Goal: Use online tool/utility: Utilize a website feature to perform a specific function

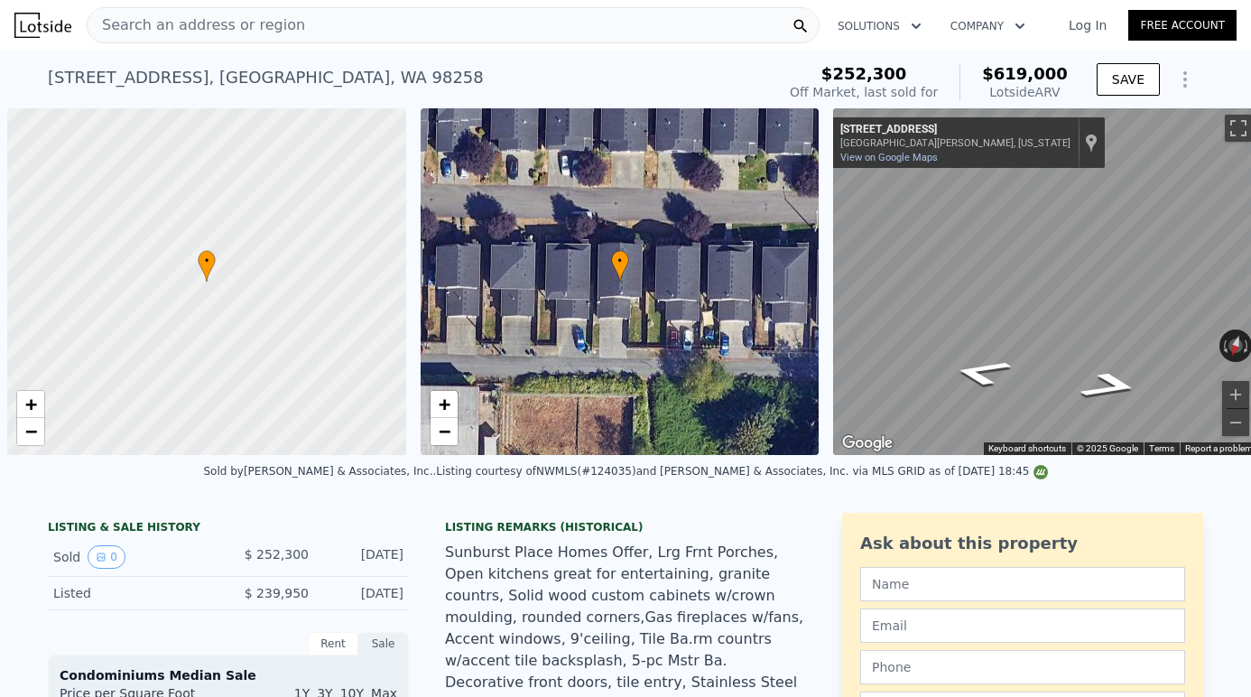
scroll to position [0, 7]
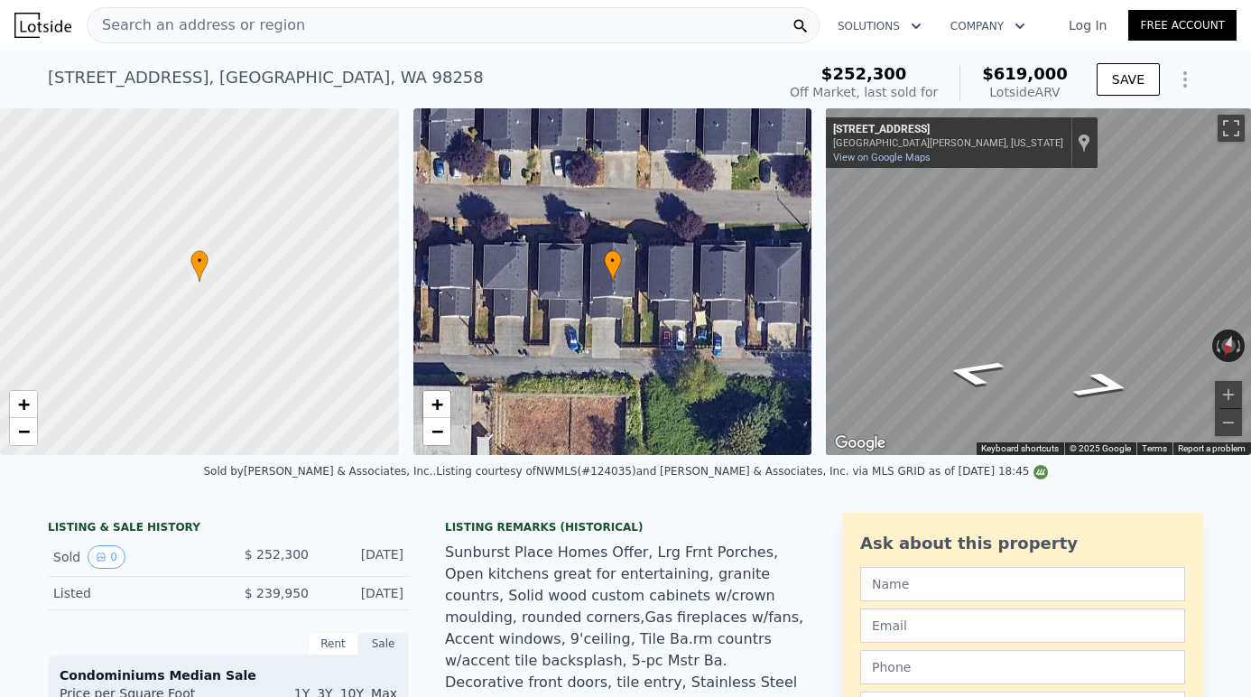
click at [346, 33] on div "Search an address or region" at bounding box center [453, 25] width 733 height 36
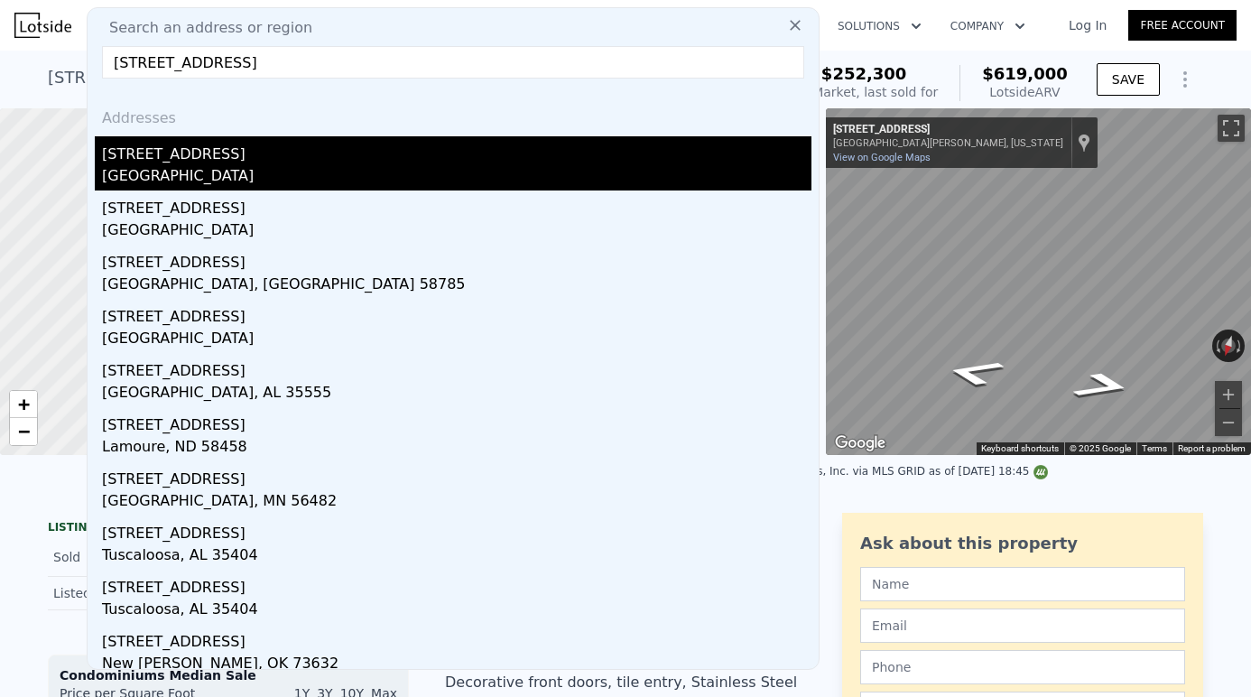
type input "[STREET_ADDRESS]"
click at [263, 158] on div "[STREET_ADDRESS]" at bounding box center [457, 150] width 710 height 29
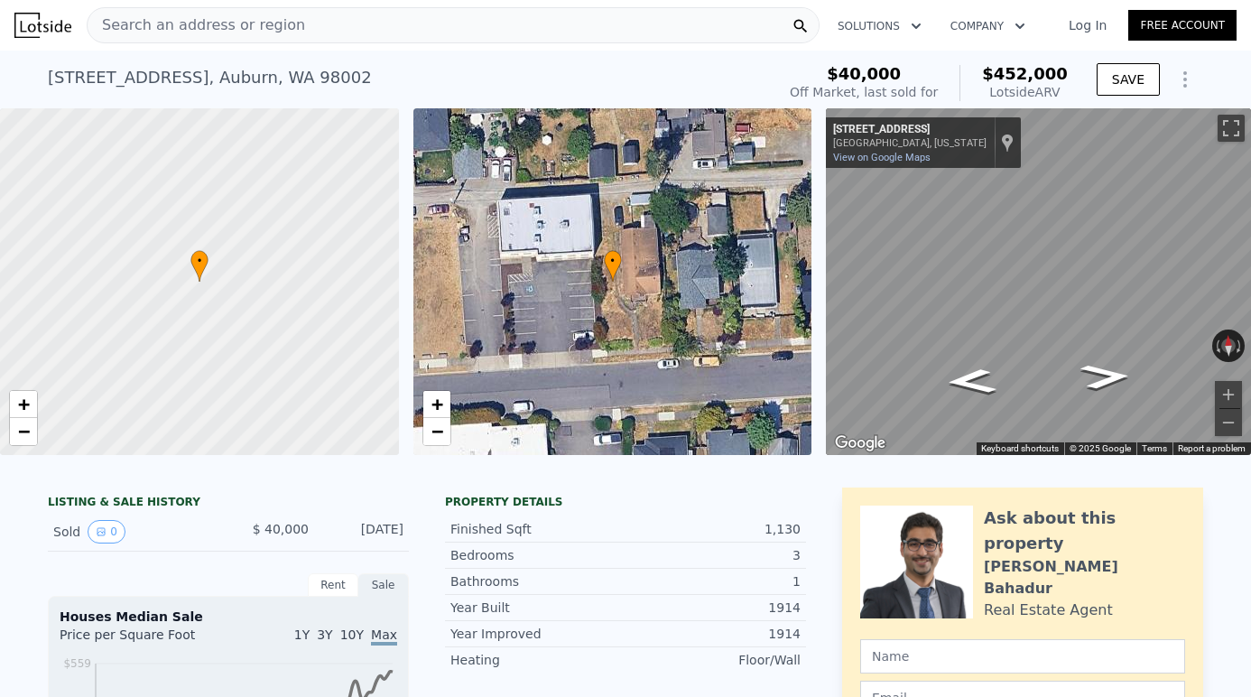
click at [497, 29] on div "Search an address or region" at bounding box center [453, 25] width 733 height 36
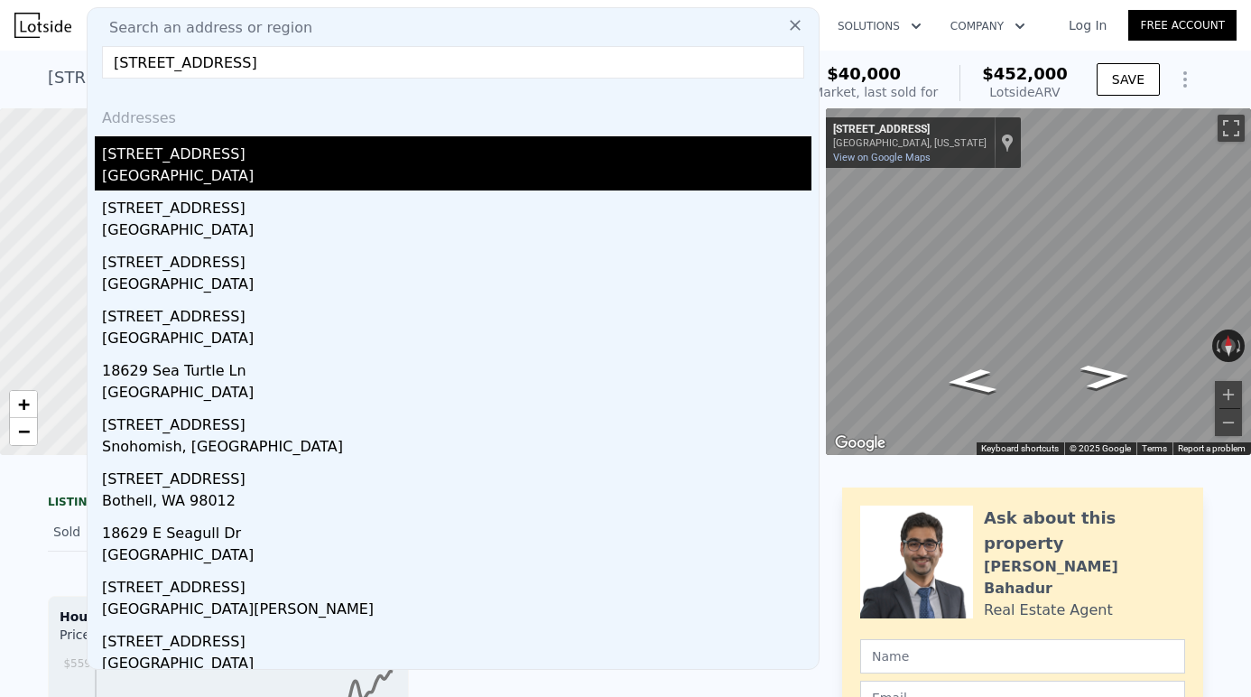
type input "[STREET_ADDRESS]"
click at [237, 181] on div "[GEOGRAPHIC_DATA]" at bounding box center [457, 177] width 710 height 25
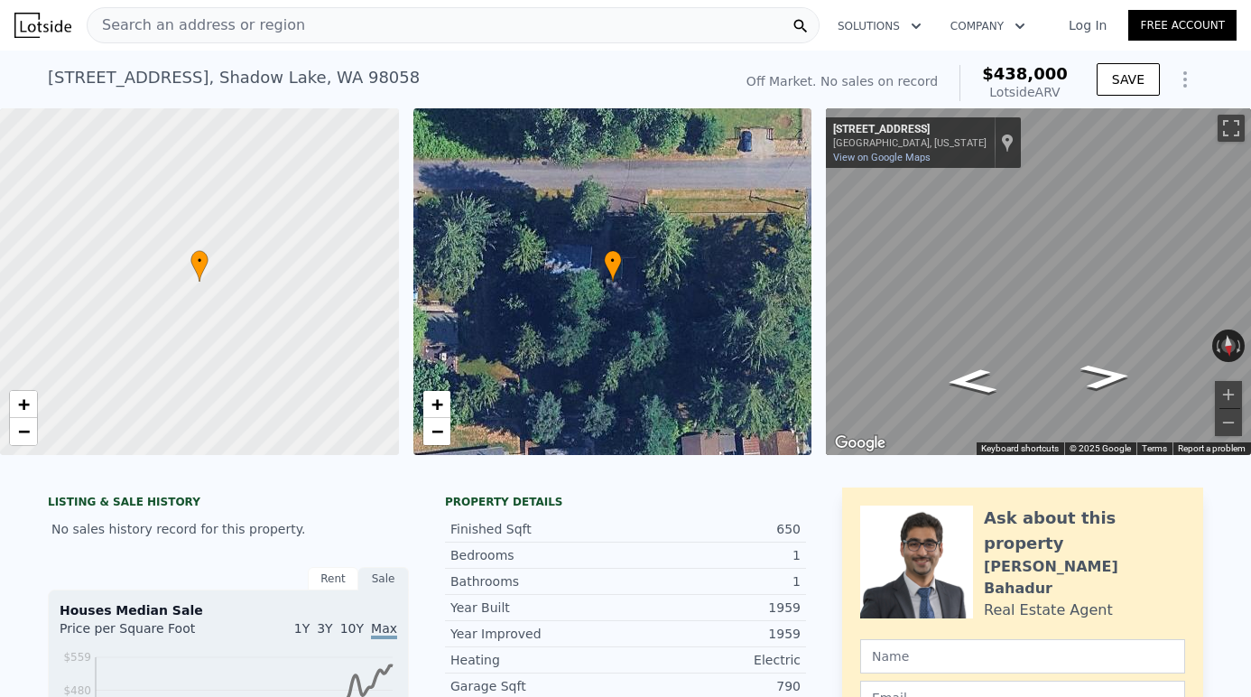
click at [309, 27] on div "Search an address or region" at bounding box center [453, 25] width 733 height 36
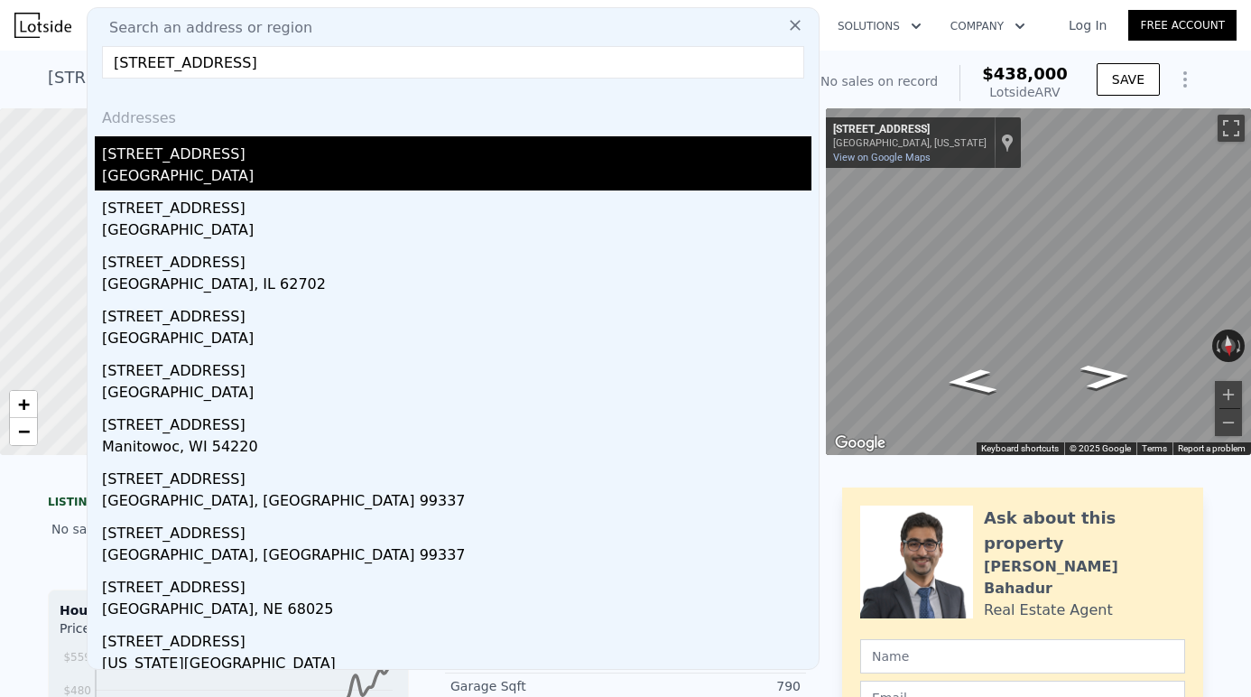
type input "[STREET_ADDRESS]"
click at [250, 160] on div "[STREET_ADDRESS]" at bounding box center [457, 150] width 710 height 29
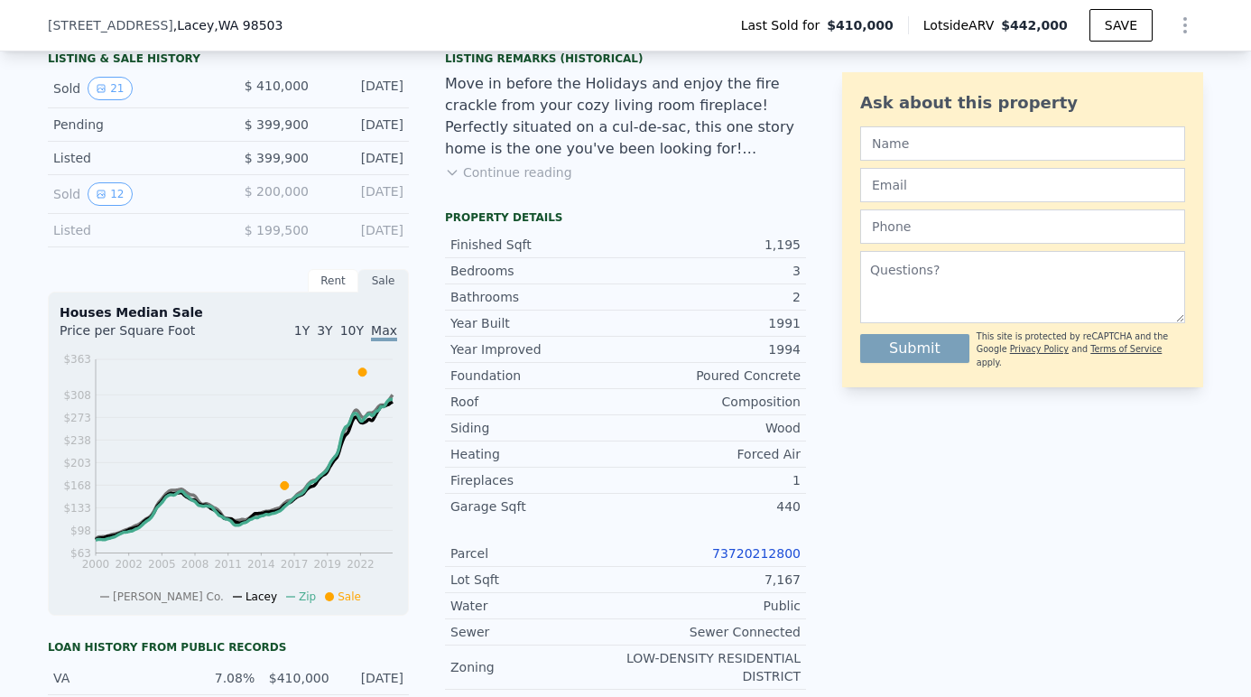
scroll to position [477, 0]
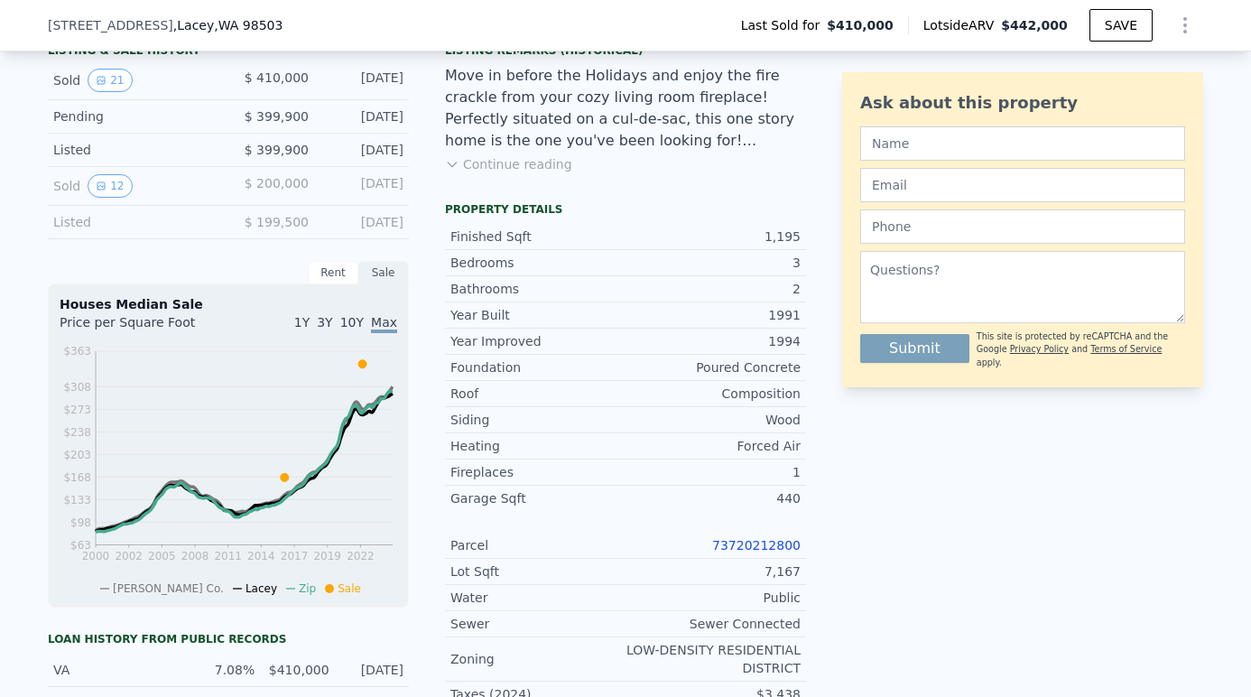
click at [758, 543] on link "73720212800" at bounding box center [756, 545] width 88 height 14
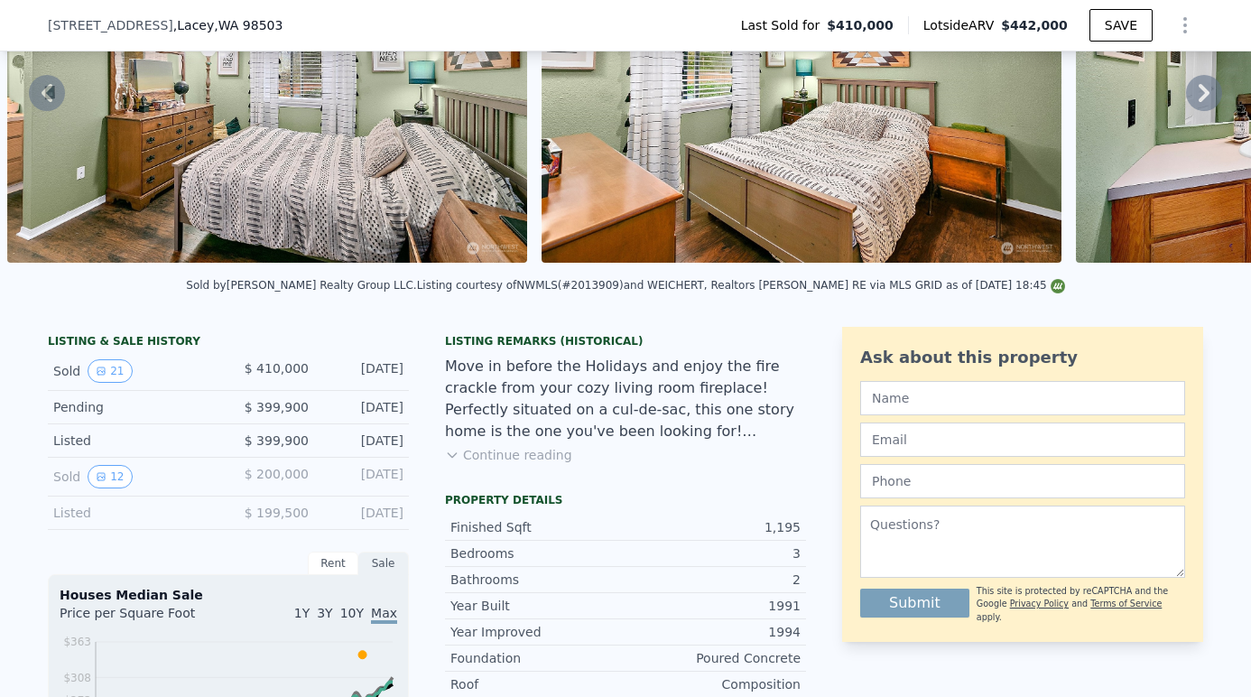
scroll to position [170, 0]
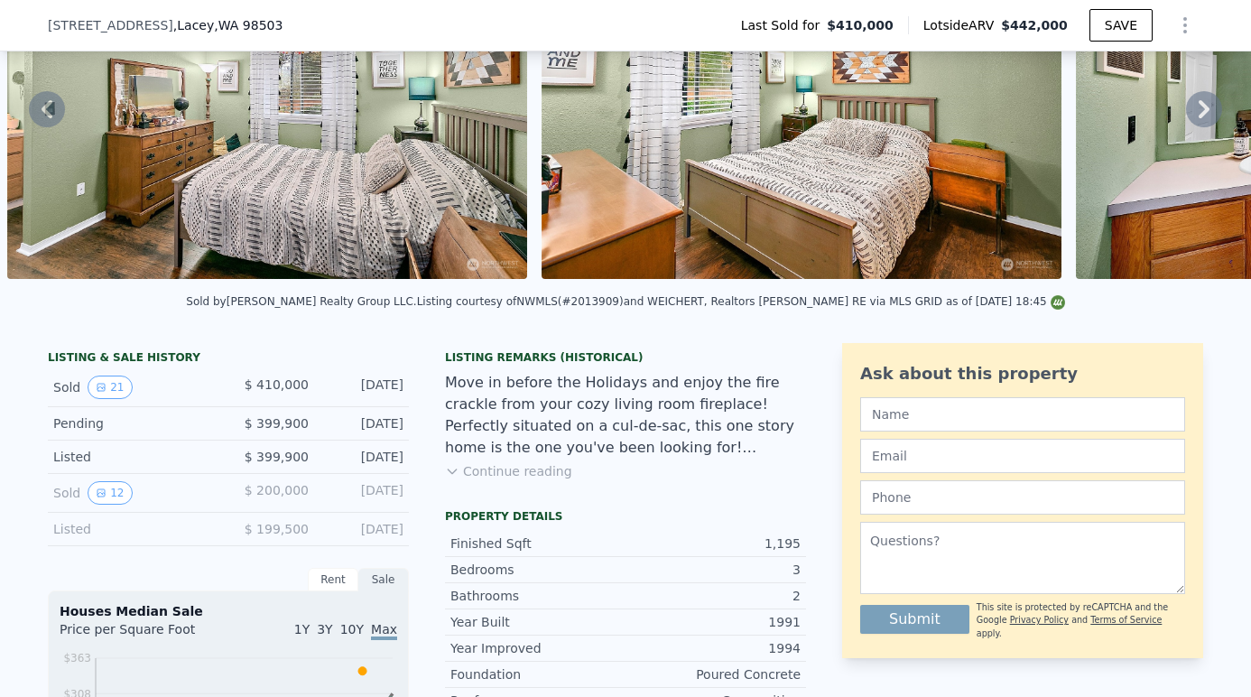
click at [514, 472] on button "Continue reading" at bounding box center [508, 471] width 127 height 18
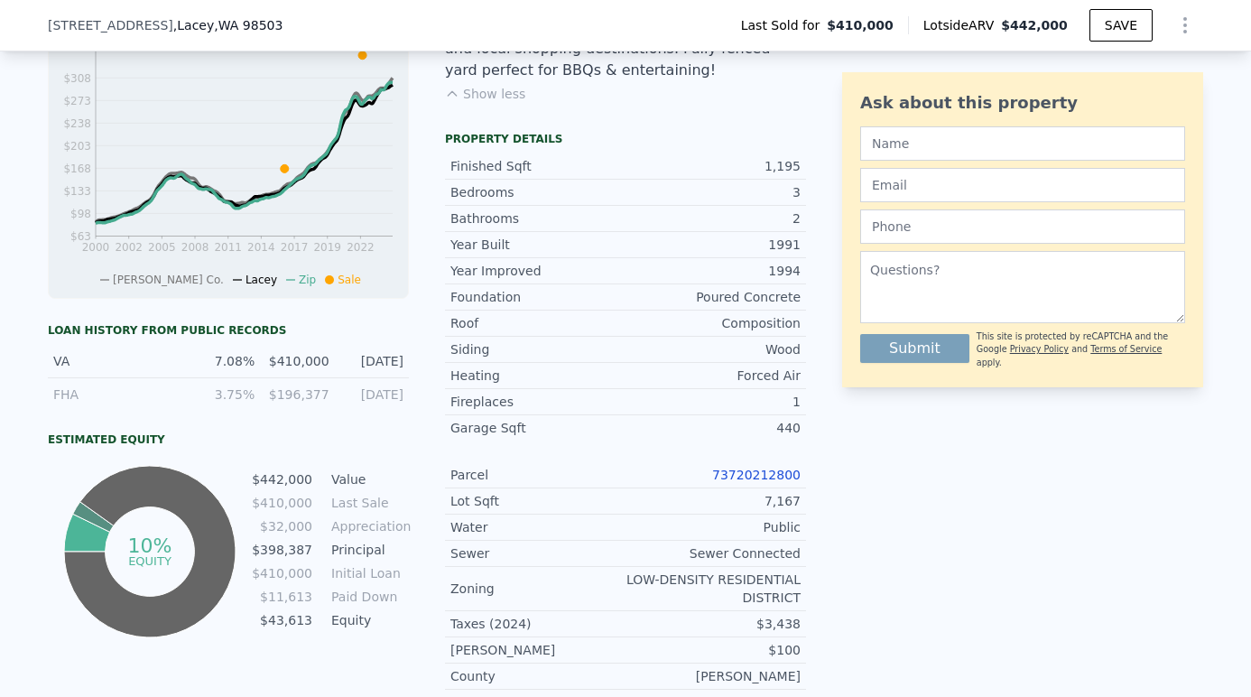
scroll to position [843, 0]
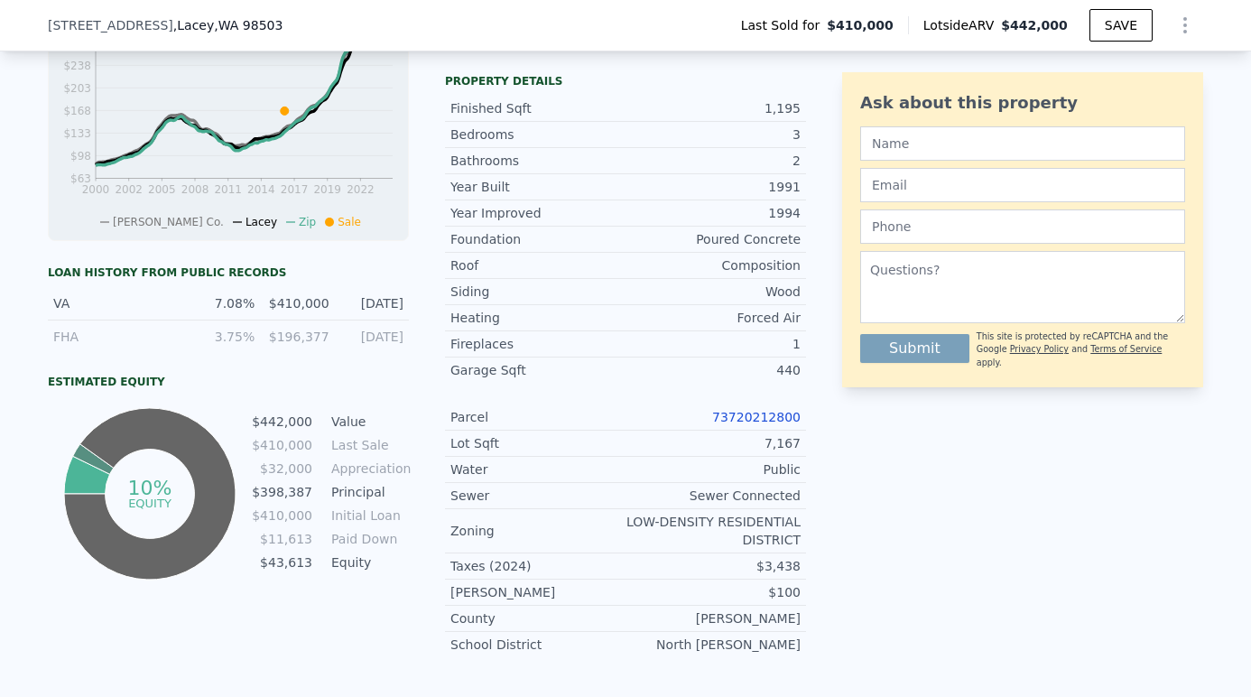
click at [762, 410] on link "73720212800" at bounding box center [756, 417] width 88 height 14
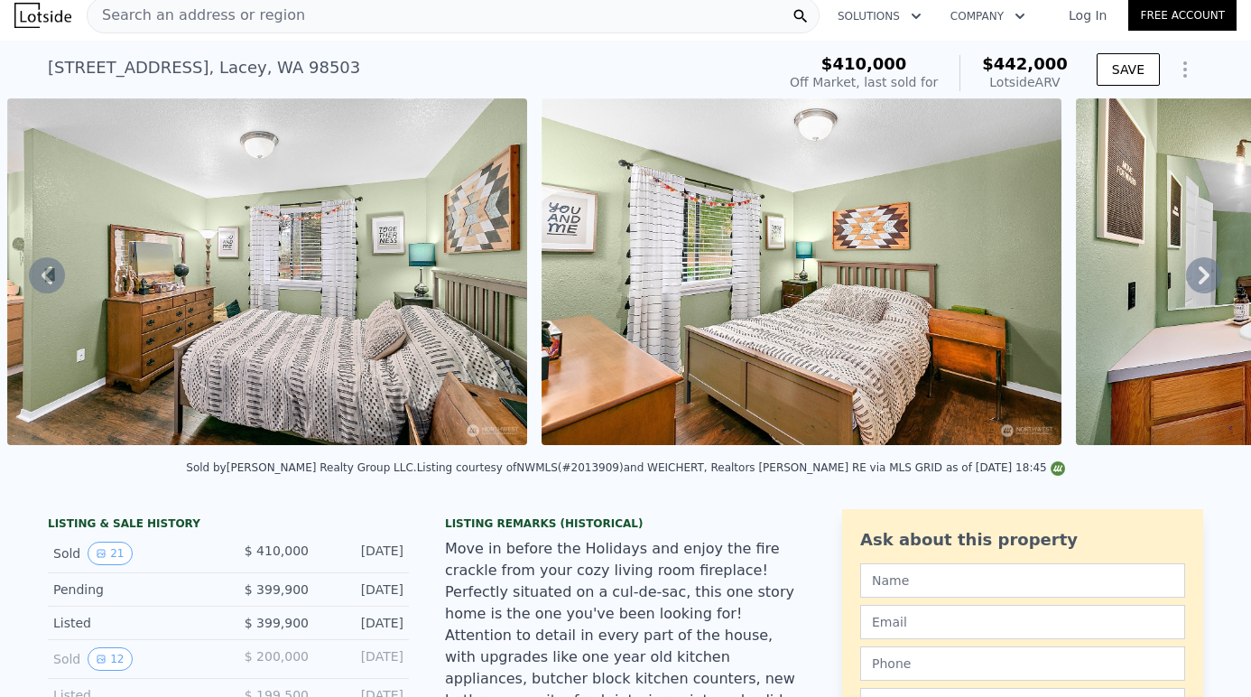
scroll to position [0, 0]
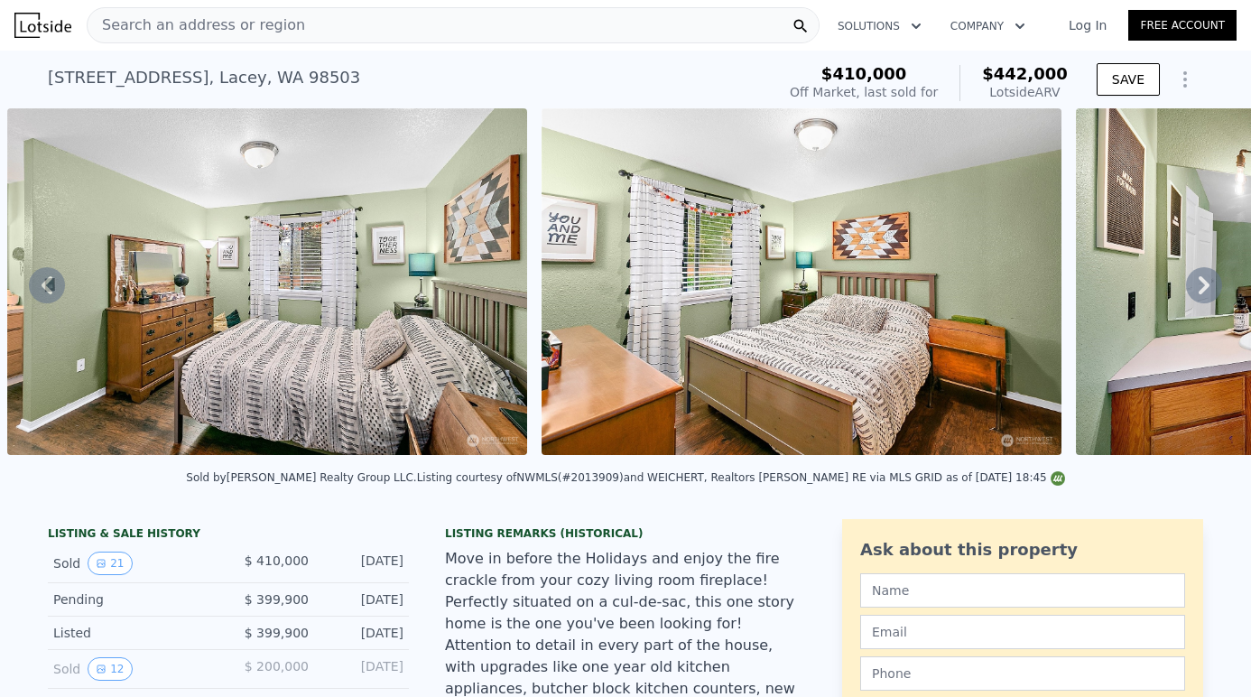
click at [364, 23] on div "Search an address or region" at bounding box center [453, 25] width 733 height 36
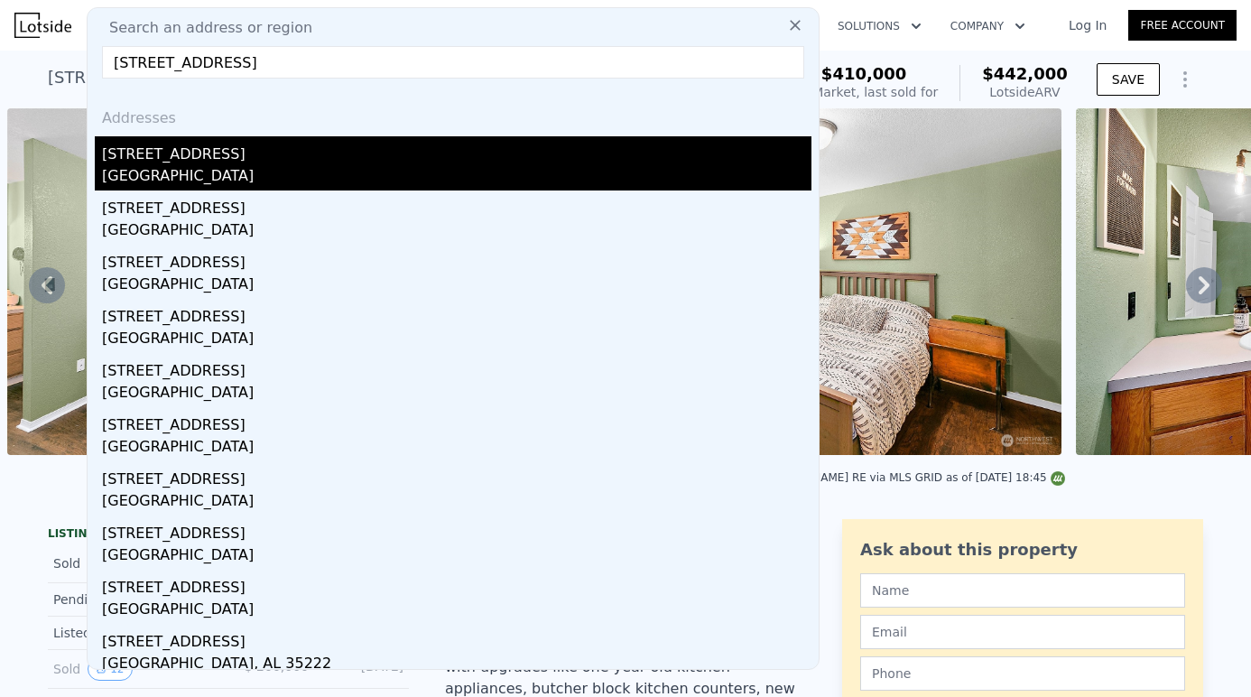
type input "[STREET_ADDRESS]"
click at [286, 160] on div "[STREET_ADDRESS]" at bounding box center [457, 150] width 710 height 29
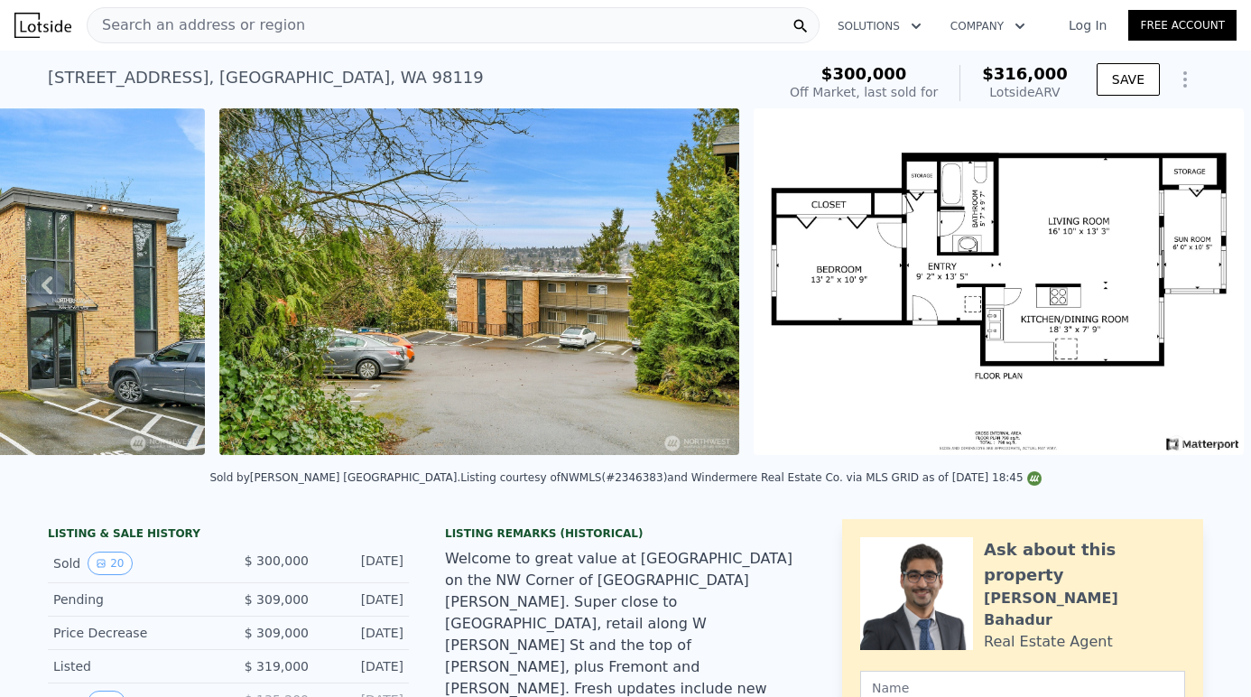
click at [412, 34] on div "Search an address or region" at bounding box center [453, 25] width 733 height 36
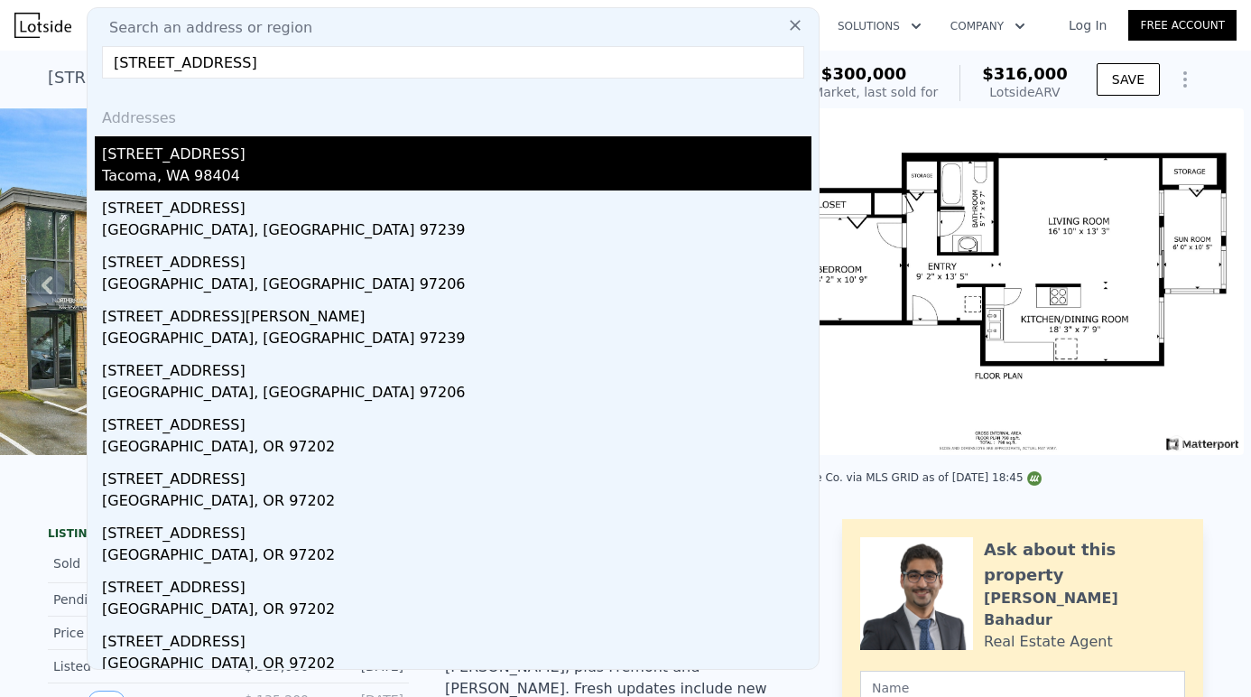
type input "[STREET_ADDRESS]"
click at [232, 187] on div "Tacoma, WA 98404" at bounding box center [457, 177] width 710 height 25
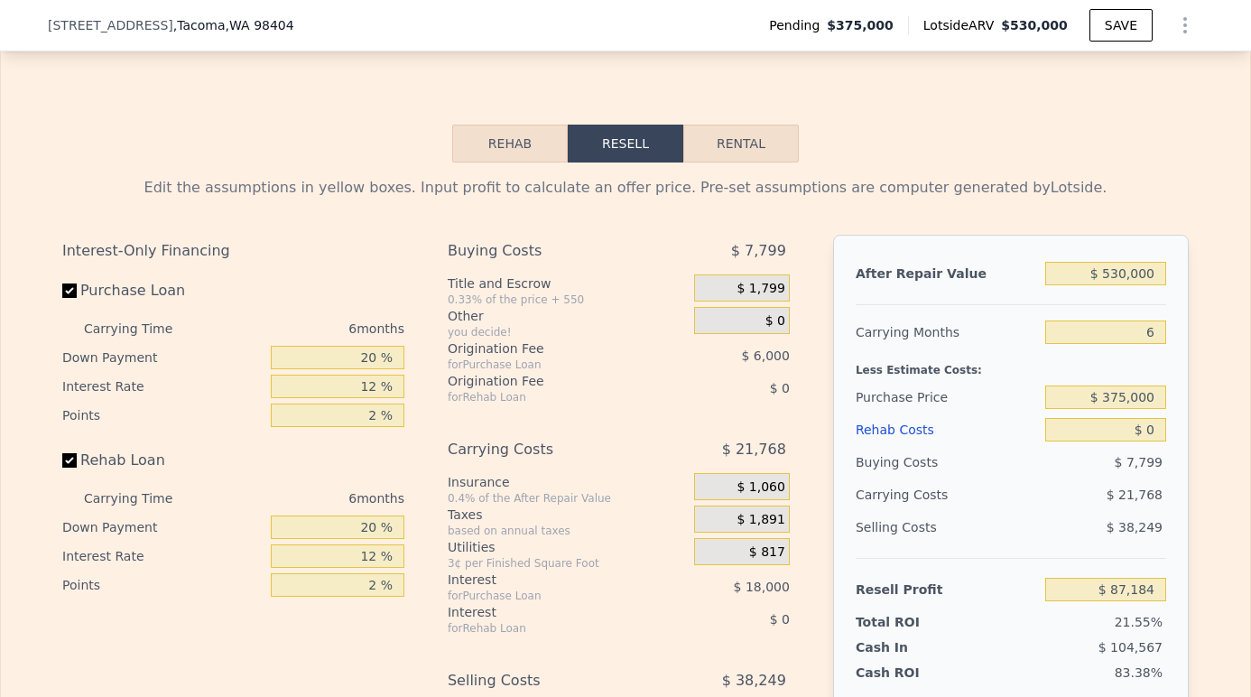
scroll to position [3062, 0]
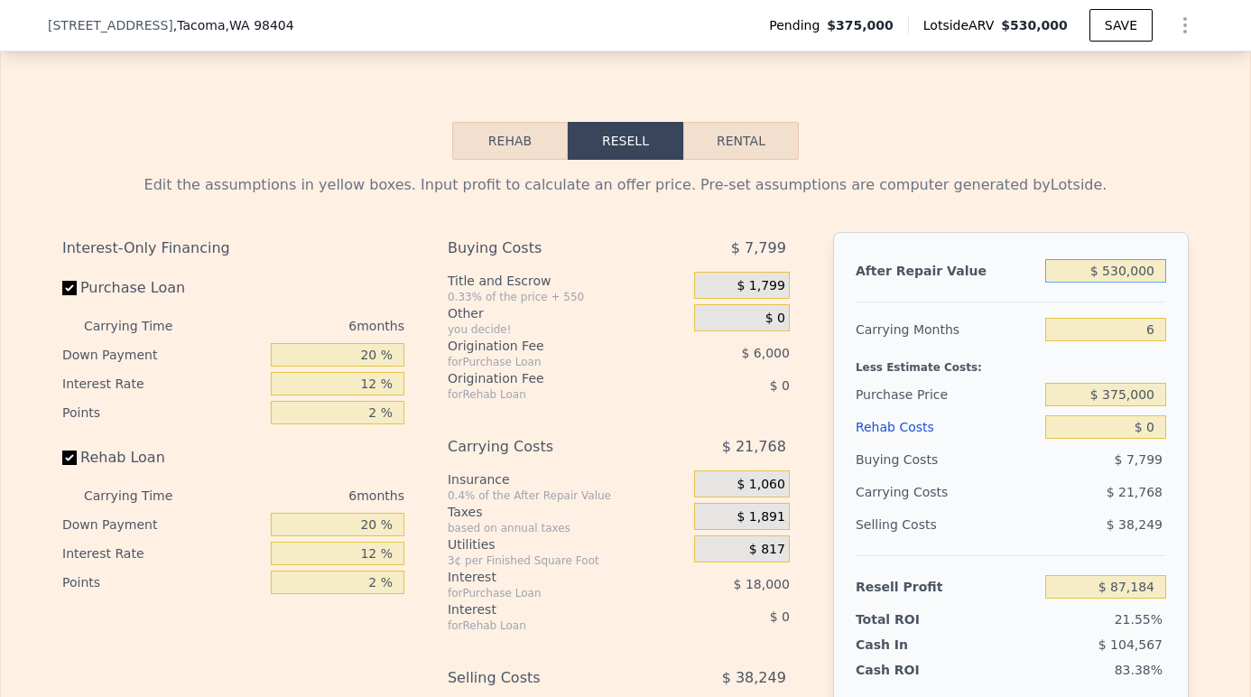
drag, startPoint x: 1158, startPoint y: 230, endPoint x: 1040, endPoint y: 208, distance: 120.4
click at [1040, 232] on div "After Repair Value $ 530,000 Carrying Months 6 Less Estimate Costs: Purchase Pr…" at bounding box center [1011, 483] width 356 height 502
type input "$ 3"
type input "-$ 404,054"
type input "$ 37"
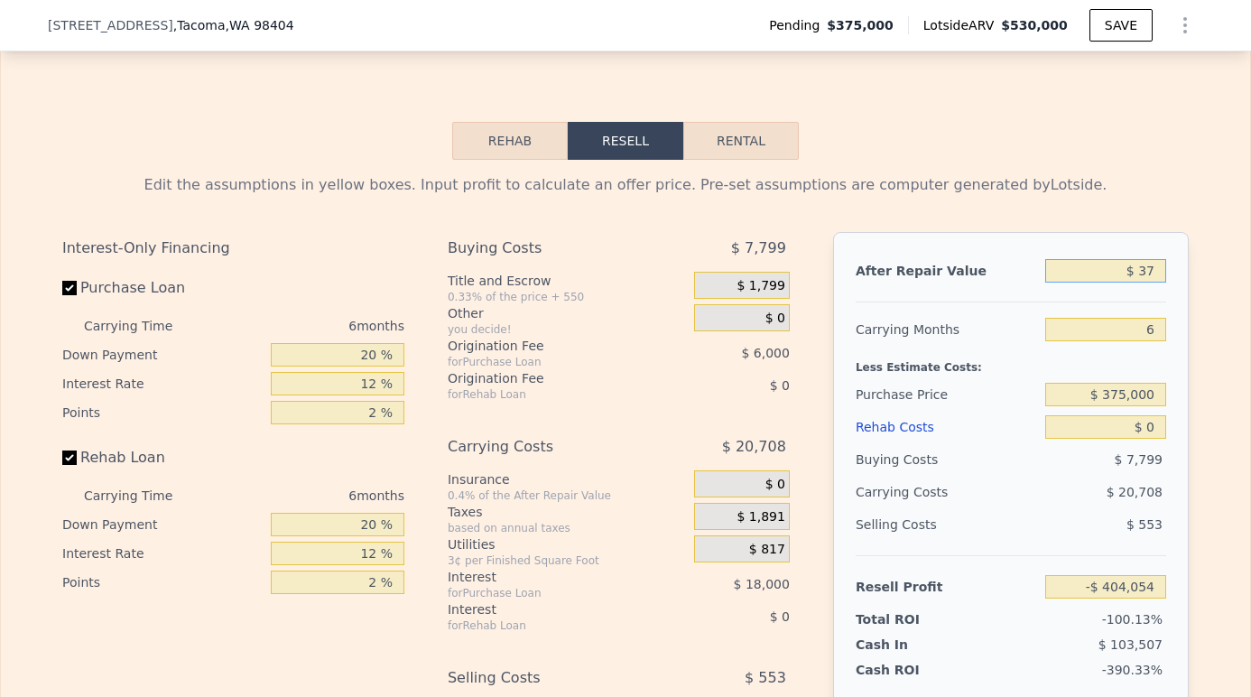
type input "-$ 404,023"
type input "$ 375"
type input "-$ 403,709"
type input "$ 3,750"
type input "-$ 400,582"
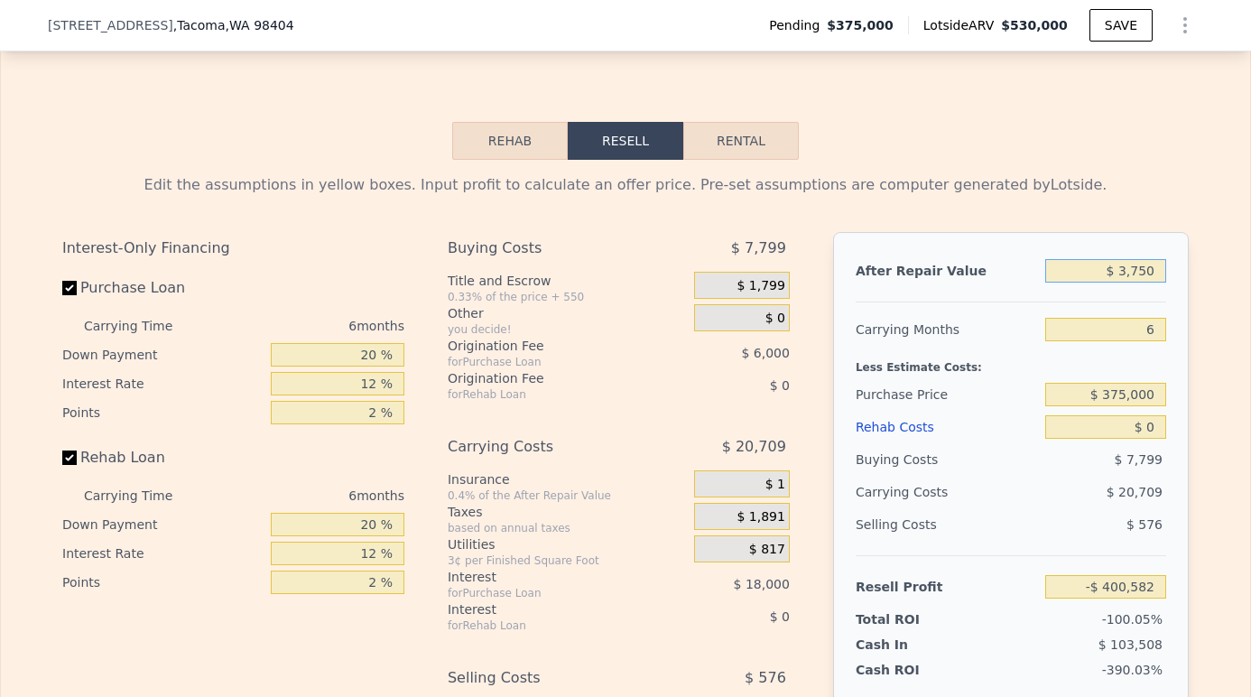
type input "$ 37,500"
type input "-$ 369,301"
type input "$ 375,000"
type input "-$ 56,481"
click at [1159, 318] on input "6" at bounding box center [1106, 329] width 121 height 23
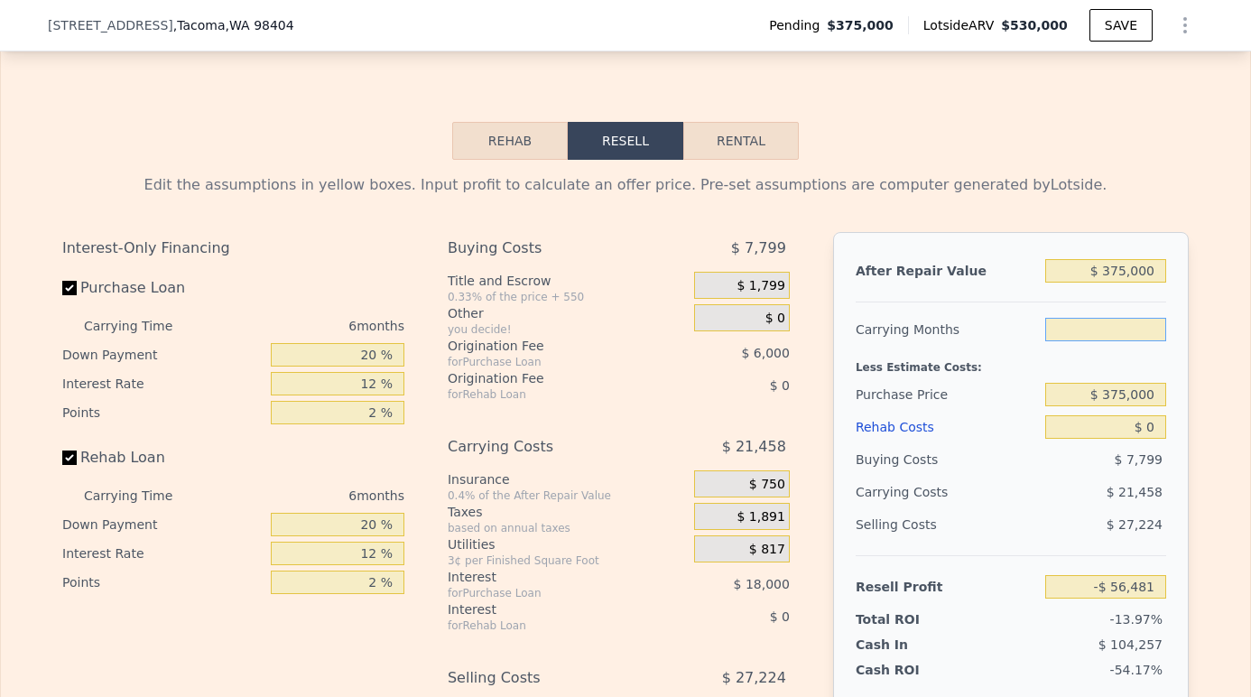
type input "0"
type input "-$ 35,023"
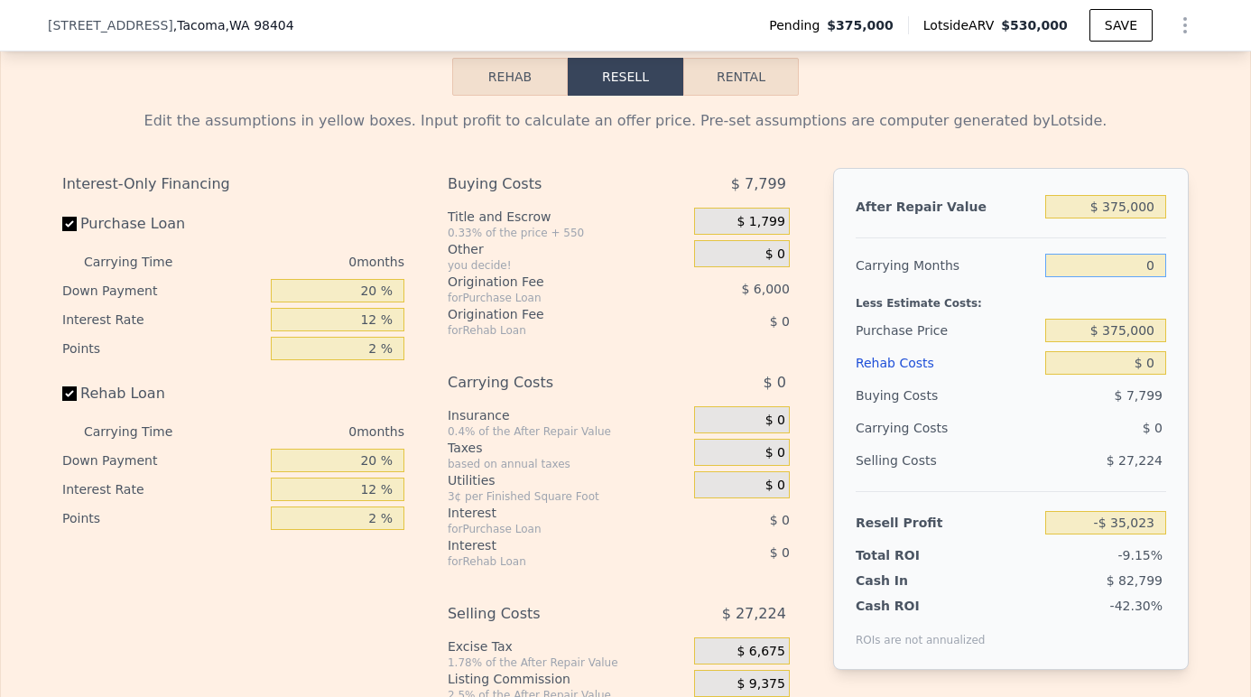
scroll to position [3128, 0]
type input "0"
click at [1046, 570] on div "$ 82,799" at bounding box center [1071, 579] width 191 height 18
